Goal: Task Accomplishment & Management: Manage account settings

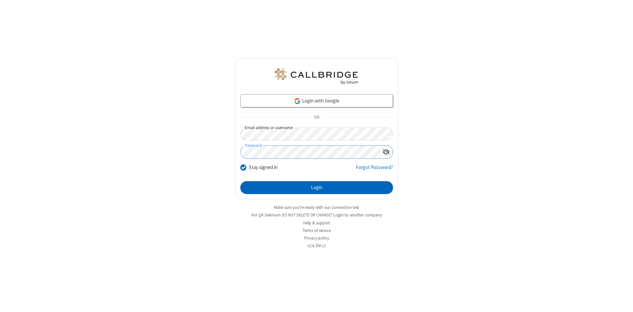
click at [317, 188] on button "Login" at bounding box center [316, 187] width 153 height 13
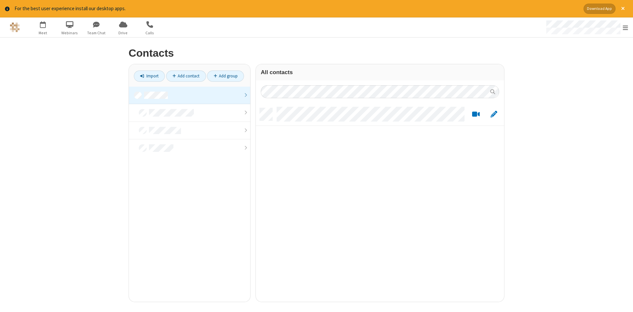
scroll to position [199, 248]
click at [190, 95] on link at bounding box center [189, 96] width 121 height 18
click at [186, 76] on link "Add contact" at bounding box center [186, 76] width 40 height 11
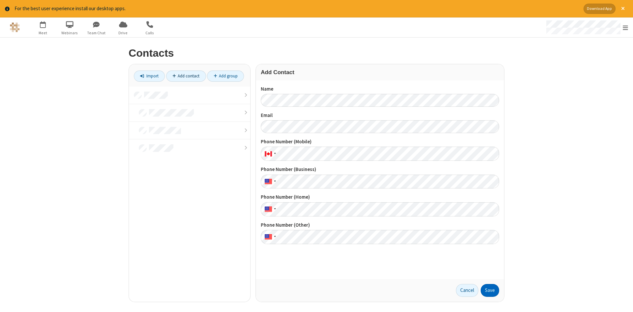
click at [490, 291] on button "Save" at bounding box center [490, 290] width 18 height 13
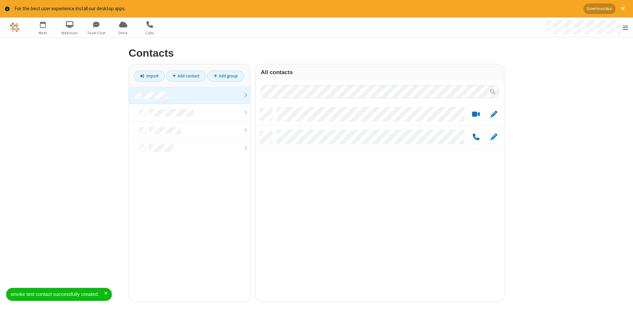
scroll to position [199, 248]
click at [186, 76] on link "Add contact" at bounding box center [186, 76] width 40 height 11
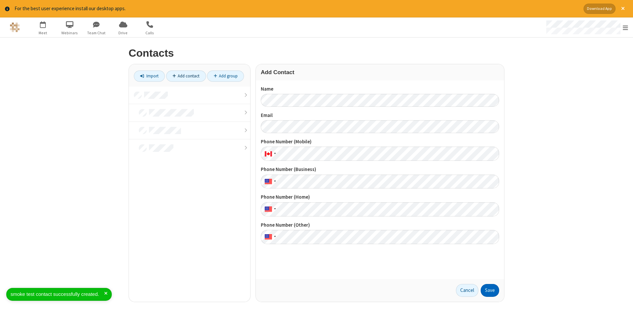
click at [490, 291] on button "Save" at bounding box center [490, 290] width 18 height 13
